Goal: Obtain resource: Download file/media

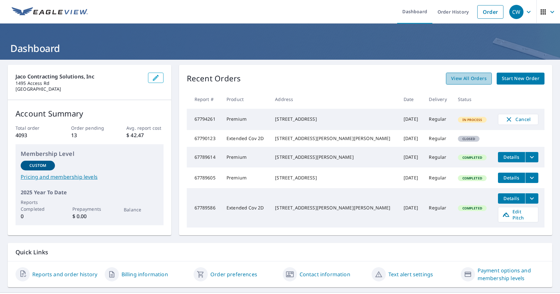
click at [461, 80] on span "View All Orders" at bounding box center [469, 79] width 36 height 8
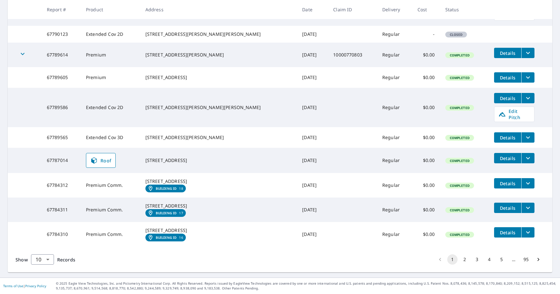
scroll to position [167, 0]
click at [460, 260] on button "2" at bounding box center [465, 260] width 10 height 10
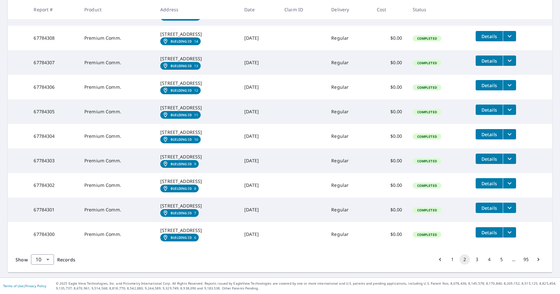
scroll to position [207, 0]
click at [473, 260] on button "3" at bounding box center [477, 260] width 10 height 10
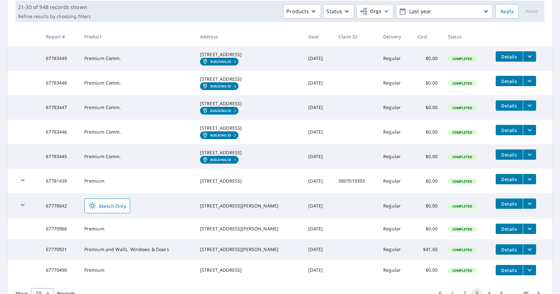
scroll to position [97, 0]
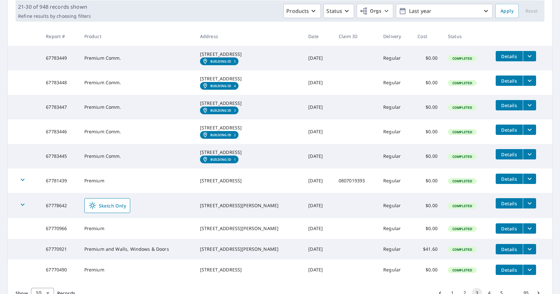
click at [528, 158] on icon "filesDropdownBtn-67783445" at bounding box center [530, 155] width 8 height 8
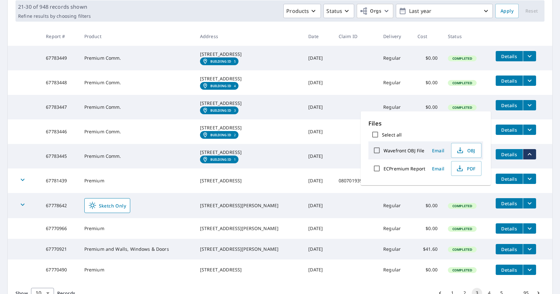
click at [251, 169] on td "[STREET_ADDRESS][GEOGRAPHIC_DATA] ID 1" at bounding box center [249, 156] width 108 height 25
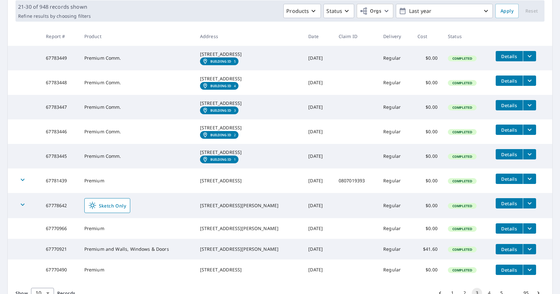
click at [303, 169] on td "[DATE]" at bounding box center [318, 156] width 30 height 25
click at [392, 169] on td "Regular" at bounding box center [395, 156] width 34 height 25
click at [509, 158] on span "Details" at bounding box center [509, 155] width 19 height 6
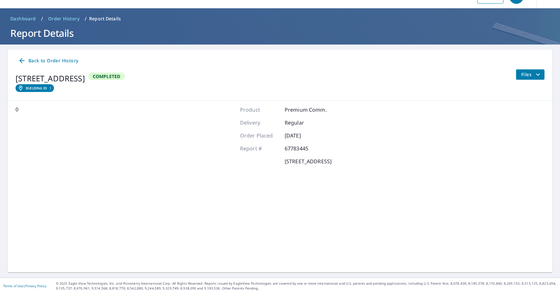
scroll to position [15, 0]
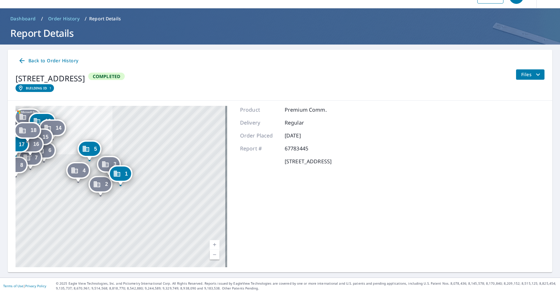
click at [536, 73] on icon "filesDropdownBtn-67783445" at bounding box center [538, 75] width 8 height 8
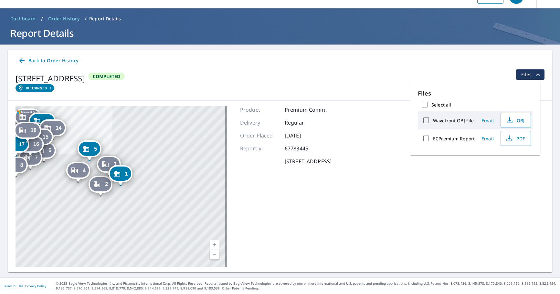
click at [449, 141] on label "ECPremium Report" at bounding box center [454, 139] width 42 height 6
click at [433, 141] on input "ECPremium Report" at bounding box center [426, 139] width 14 height 14
click at [448, 139] on label "ECPremium Report" at bounding box center [454, 139] width 42 height 6
click at [433, 139] on input "ECPremium Report" at bounding box center [426, 139] width 14 height 14
checkbox input "false"
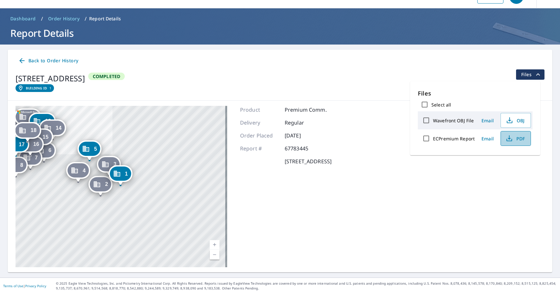
click at [516, 140] on span "PDF" at bounding box center [515, 139] width 21 height 8
click at [34, 62] on span "Back to Order History" at bounding box center [48, 61] width 60 height 8
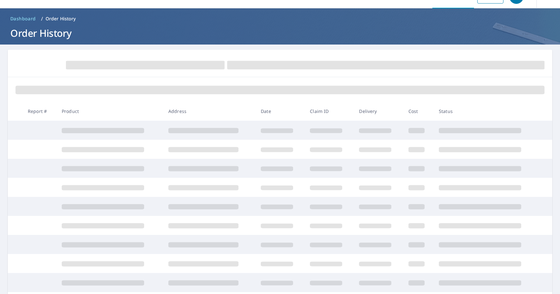
scroll to position [80, 0]
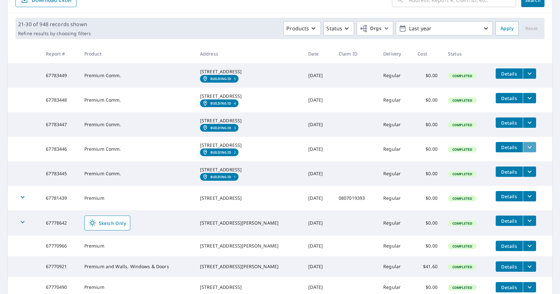
click at [523, 153] on button "filesDropdownBtn-67783446" at bounding box center [529, 147] width 13 height 10
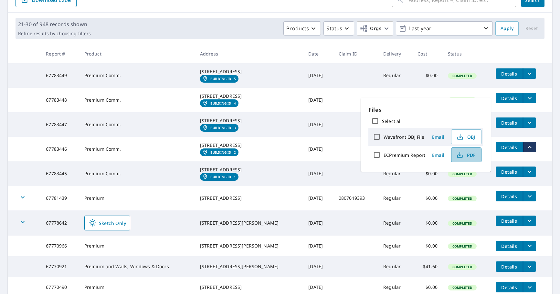
click at [466, 155] on span "PDF" at bounding box center [465, 155] width 21 height 8
click at [528, 124] on icon "filesDropdownBtn-67783447" at bounding box center [530, 123] width 4 height 2
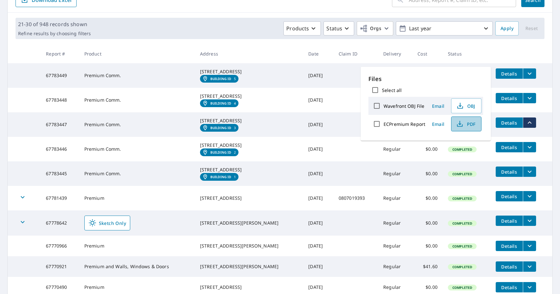
click at [463, 124] on span "PDF" at bounding box center [465, 124] width 21 height 8
click at [303, 109] on td "[DATE]" at bounding box center [318, 100] width 30 height 25
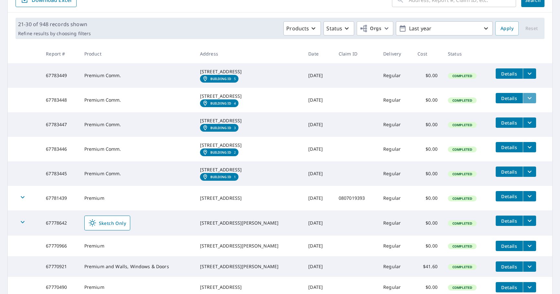
click at [529, 102] on icon "filesDropdownBtn-67783448" at bounding box center [530, 98] width 8 height 8
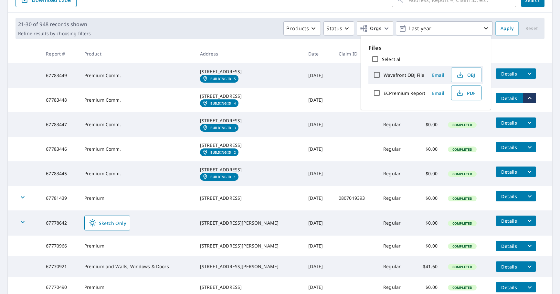
click at [465, 92] on span "PDF" at bounding box center [465, 93] width 21 height 8
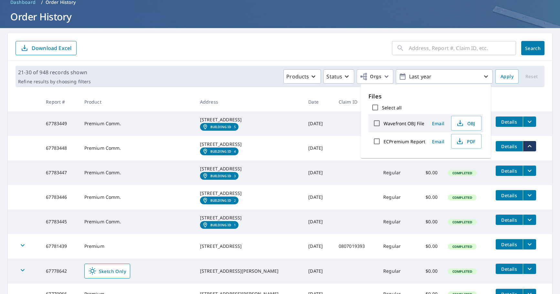
scroll to position [31, 0]
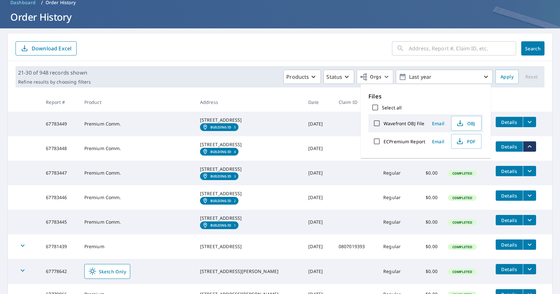
click at [529, 121] on icon "filesDropdownBtn-67783449" at bounding box center [530, 122] width 8 height 8
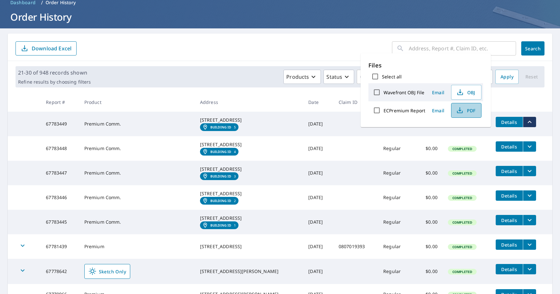
click at [471, 114] on span "PDF" at bounding box center [465, 111] width 21 height 8
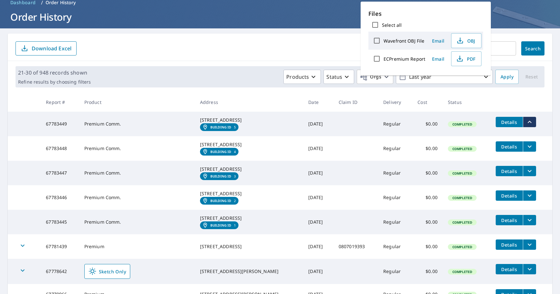
scroll to position [171, 0]
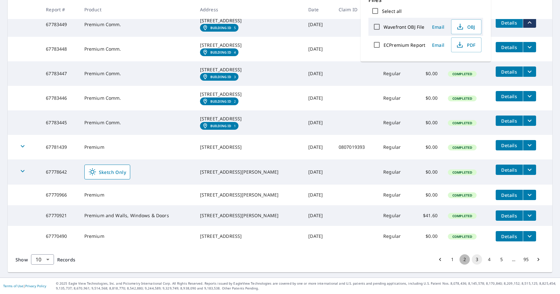
click at [461, 263] on button "2" at bounding box center [465, 260] width 10 height 10
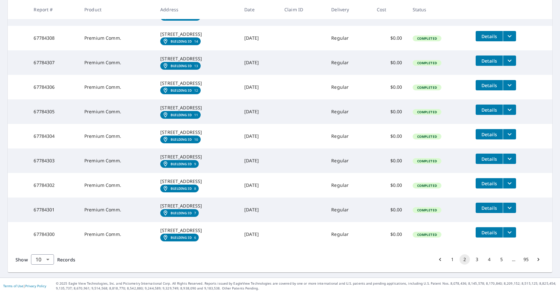
scroll to position [207, 0]
click at [514, 229] on icon "filesDropdownBtn-67784300" at bounding box center [510, 233] width 8 height 8
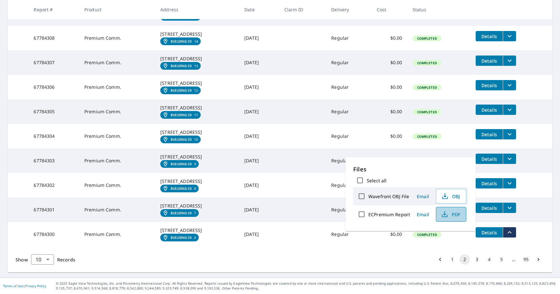
click at [458, 214] on span "PDF" at bounding box center [450, 215] width 21 height 8
click at [512, 204] on icon "filesDropdownBtn-67784301" at bounding box center [510, 208] width 8 height 8
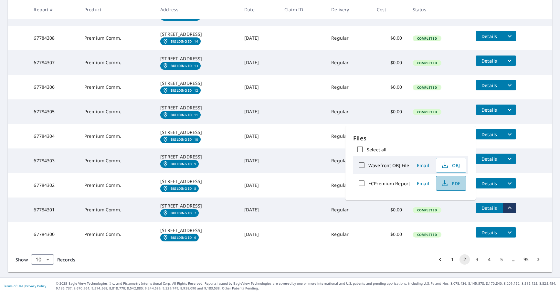
click at [452, 186] on span "PDF" at bounding box center [450, 184] width 21 height 8
click at [511, 180] on icon "filesDropdownBtn-67784302" at bounding box center [510, 184] width 8 height 8
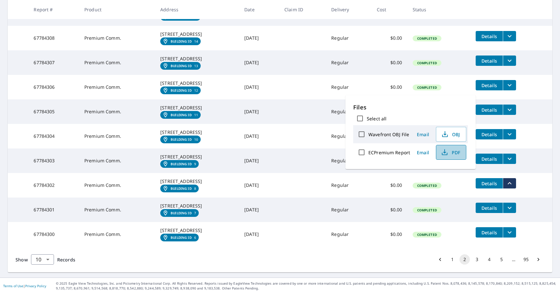
click at [456, 150] on span "PDF" at bounding box center [450, 153] width 21 height 8
click at [513, 155] on icon "filesDropdownBtn-67784303" at bounding box center [510, 159] width 8 height 8
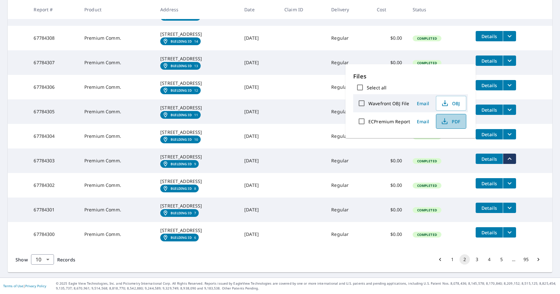
click at [447, 125] on icon "button" at bounding box center [445, 122] width 8 height 8
click at [513, 131] on icon "filesDropdownBtn-67784304" at bounding box center [510, 135] width 8 height 8
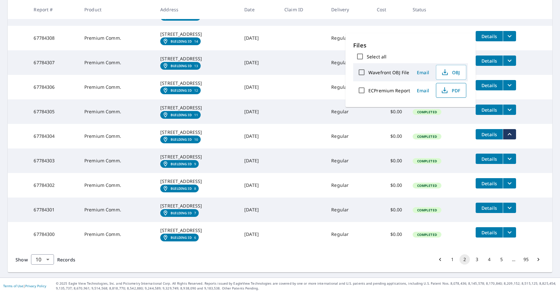
click at [444, 92] on icon "button" at bounding box center [445, 91] width 8 height 8
click at [512, 106] on icon "filesDropdownBtn-67784305" at bounding box center [510, 110] width 8 height 8
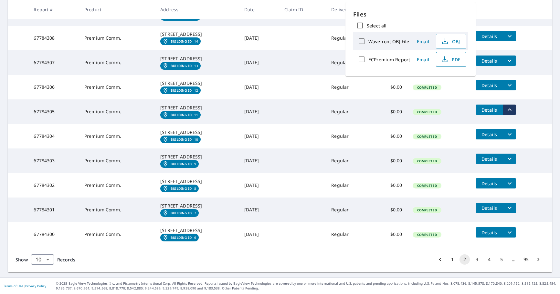
click at [453, 59] on span "PDF" at bounding box center [450, 60] width 21 height 8
click at [510, 84] on icon "filesDropdownBtn-67784306" at bounding box center [510, 85] width 4 height 2
click at [443, 58] on icon "button" at bounding box center [445, 59] width 8 height 8
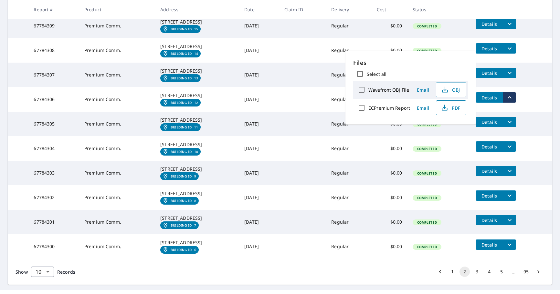
scroll to position [127, 0]
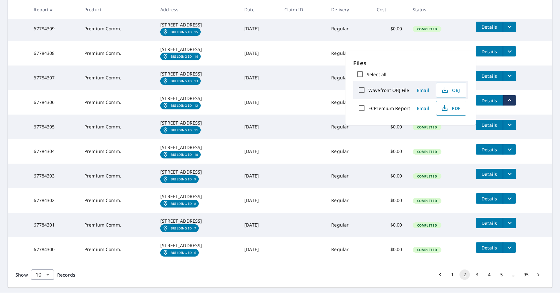
click at [297, 115] on td at bounding box center [302, 102] width 47 height 25
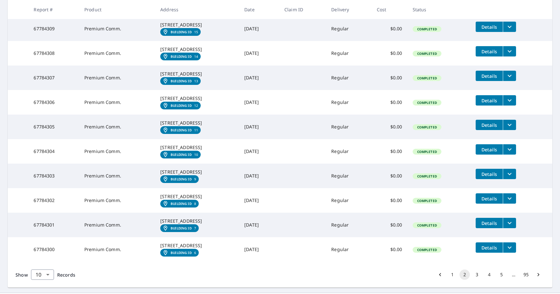
click at [511, 80] on icon "filesDropdownBtn-67784307" at bounding box center [510, 76] width 8 height 8
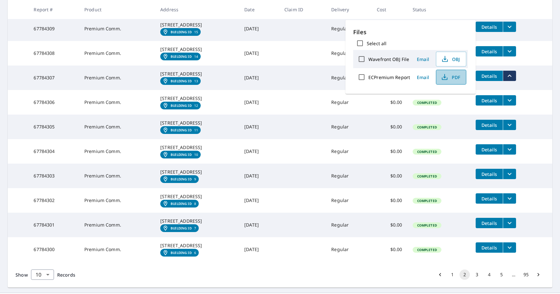
click at [443, 80] on icon "button" at bounding box center [444, 79] width 5 height 3
click at [513, 55] on icon "filesDropdownBtn-67784308" at bounding box center [510, 52] width 8 height 8
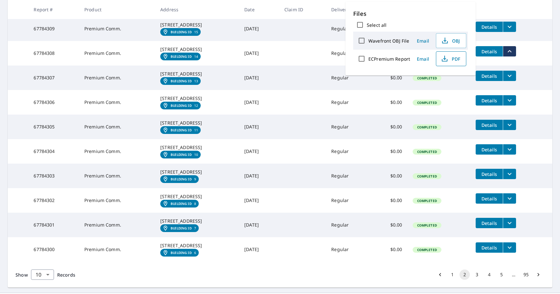
click at [454, 59] on span "PDF" at bounding box center [450, 59] width 21 height 8
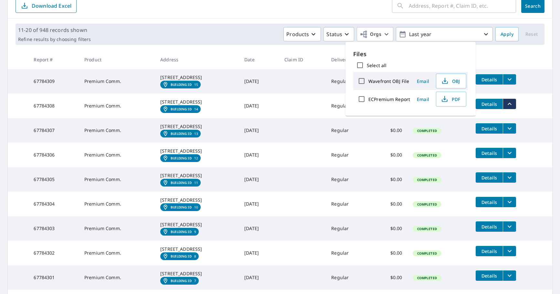
scroll to position [74, 0]
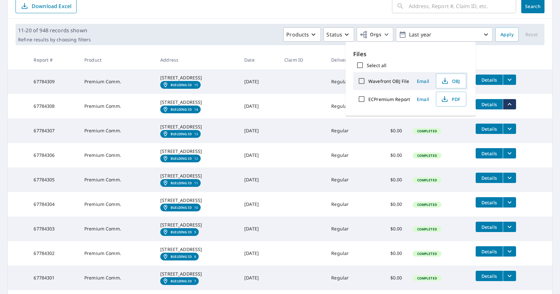
click at [514, 79] on icon "filesDropdownBtn-67784309" at bounding box center [510, 80] width 8 height 8
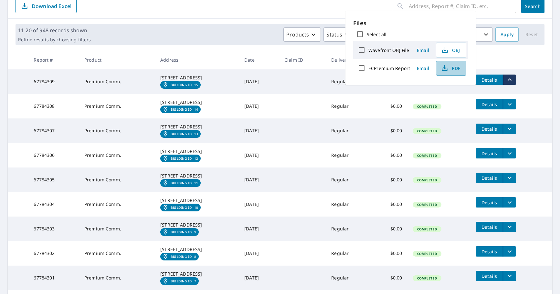
click at [457, 68] on span "PDF" at bounding box center [450, 68] width 21 height 8
click at [218, 40] on div "Products Status Orgs Last year" at bounding box center [292, 34] width 399 height 14
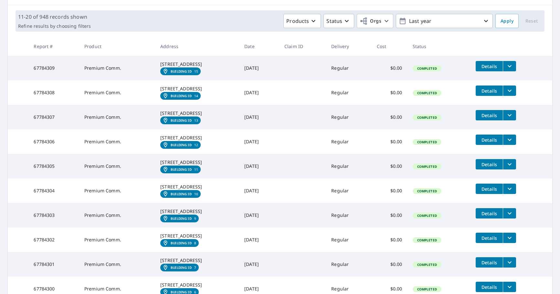
scroll to position [207, 0]
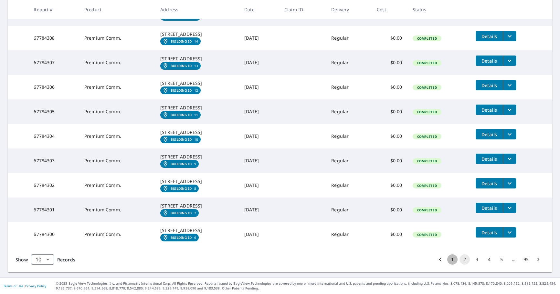
click at [449, 259] on button "1" at bounding box center [452, 260] width 10 height 10
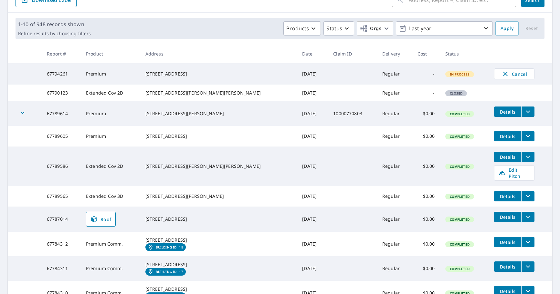
scroll to position [167, 0]
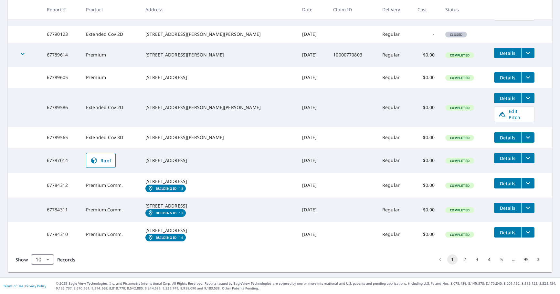
click at [521, 228] on button "filesDropdownBtn-67784310" at bounding box center [527, 233] width 13 height 10
click at [524, 229] on icon "filesDropdownBtn-67784310" at bounding box center [528, 233] width 8 height 8
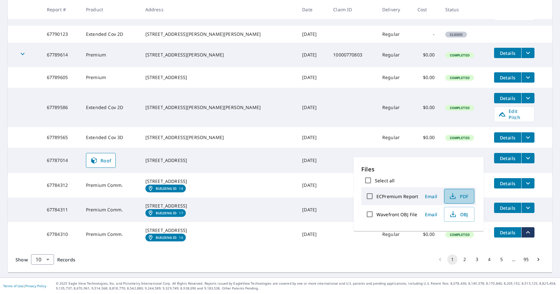
click at [459, 193] on span "PDF" at bounding box center [458, 197] width 21 height 8
click at [524, 204] on icon "filesDropdownBtn-67784311" at bounding box center [528, 208] width 8 height 8
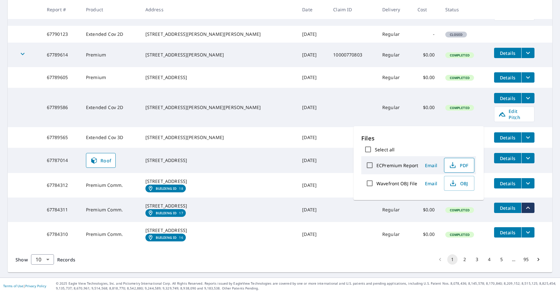
click at [456, 165] on span "PDF" at bounding box center [458, 166] width 21 height 8
click at [524, 180] on icon "filesDropdownBtn-67784312" at bounding box center [528, 184] width 8 height 8
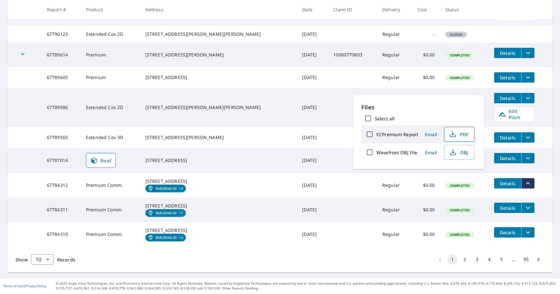
click at [471, 135] on button "PDF" at bounding box center [459, 134] width 30 height 15
click at [444, 127] on button "PDF" at bounding box center [459, 134] width 30 height 15
click at [329, 258] on div "Show 10 10 ​ Records 1 2 3 4 5 … 95" at bounding box center [280, 260] width 545 height 26
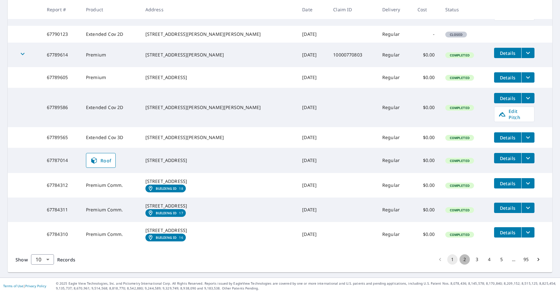
click at [460, 257] on button "2" at bounding box center [465, 260] width 10 height 10
